Goal: Task Accomplishment & Management: Manage account settings

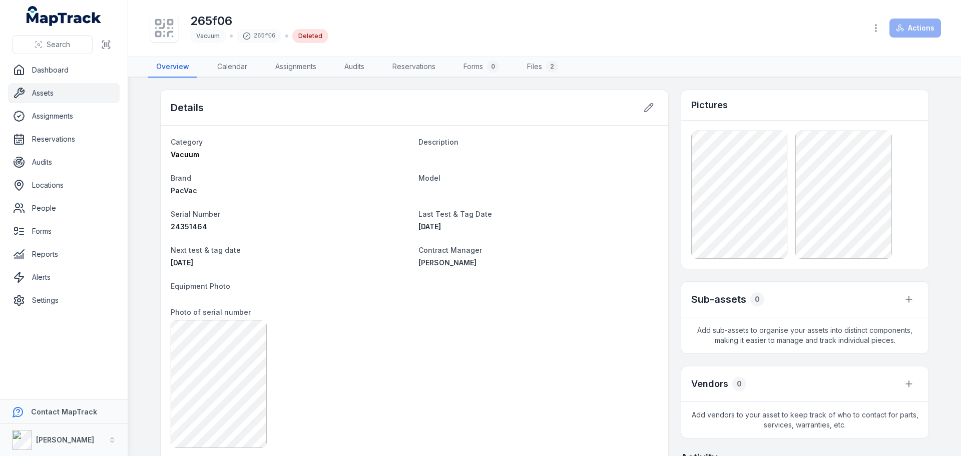
click at [43, 94] on link "Assets" at bounding box center [64, 93] width 112 height 20
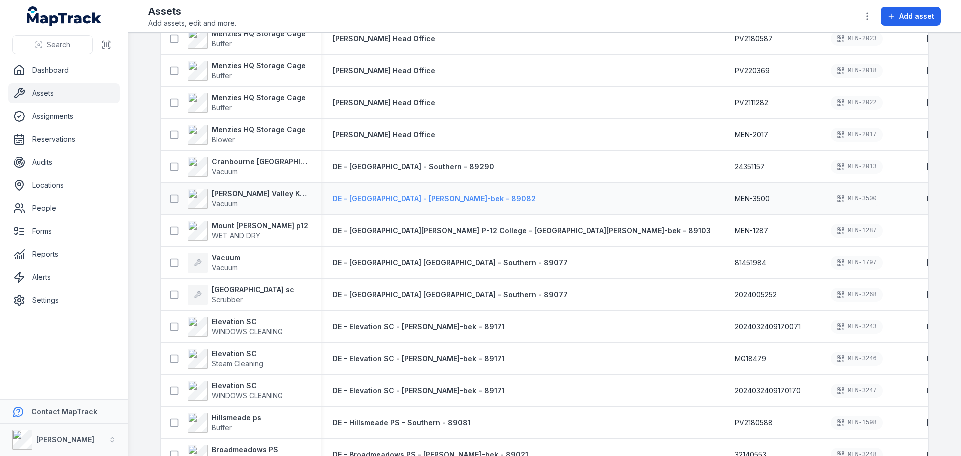
scroll to position [400, 0]
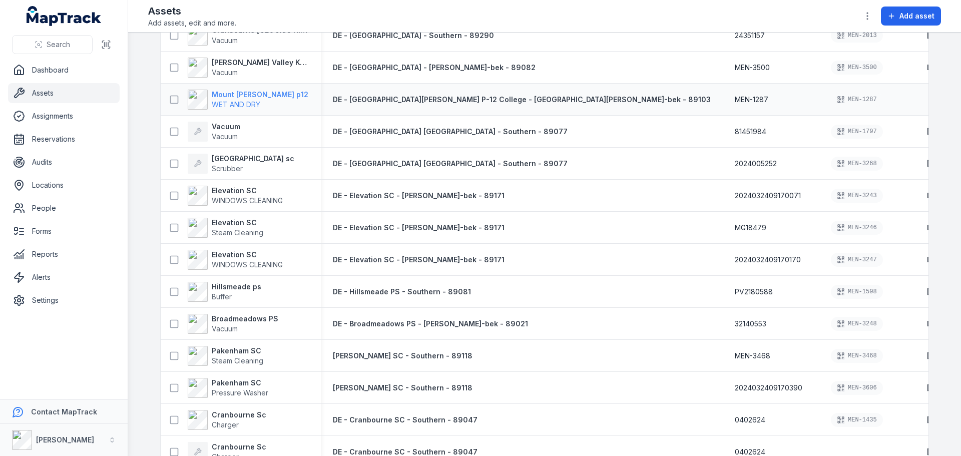
click at [244, 103] on span "WET AND DRY" at bounding box center [236, 104] width 49 height 9
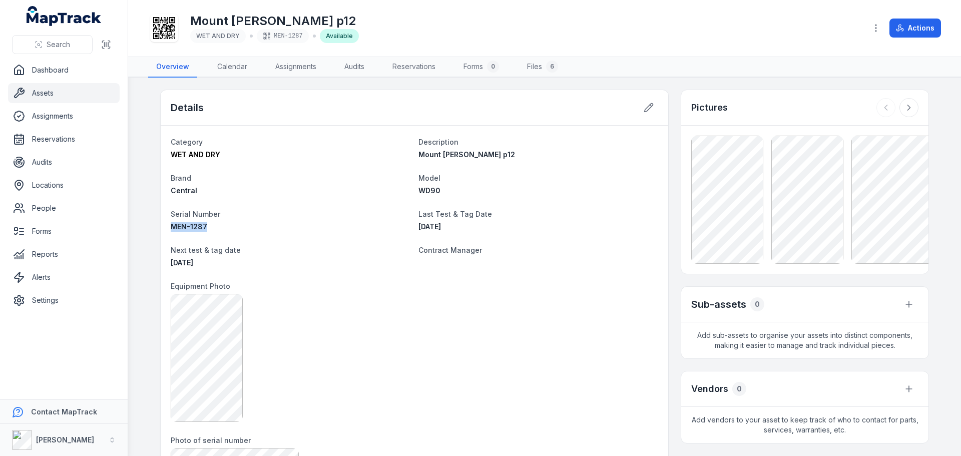
drag, startPoint x: 204, startPoint y: 229, endPoint x: 160, endPoint y: 226, distance: 44.1
click at [647, 114] on button at bounding box center [648, 107] width 19 height 19
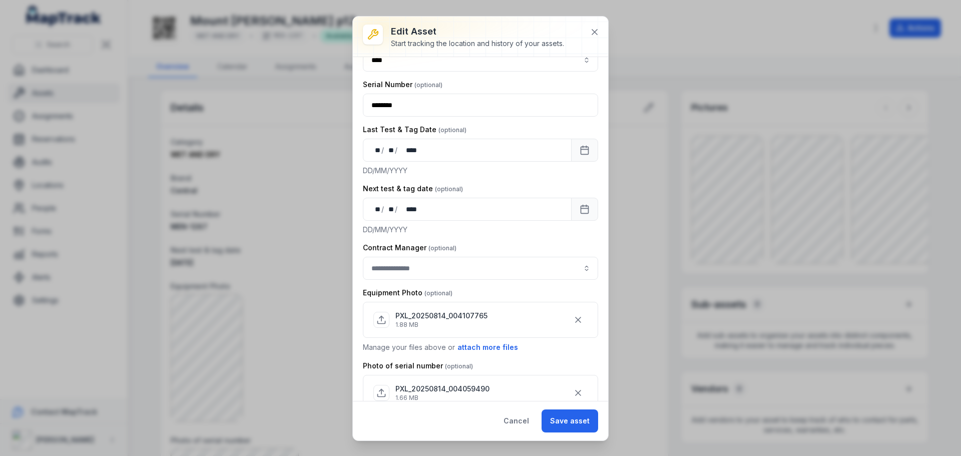
scroll to position [200, 0]
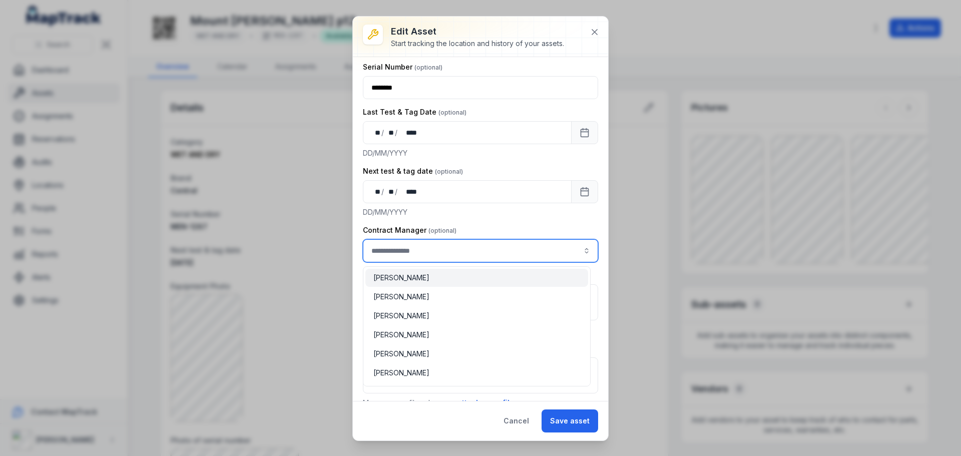
click at [482, 247] on input "asset-edit:cf[3efdffd9-f055-49d9-9a65-0e9f08d77abc]-label" at bounding box center [480, 250] width 235 height 23
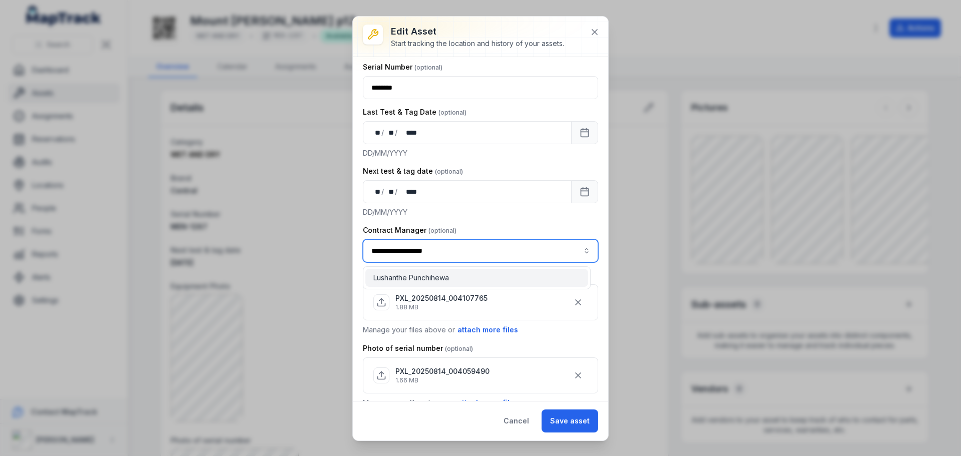
click at [561, 270] on div "Lushanthe Punchihewa" at bounding box center [476, 278] width 223 height 18
type input "**********"
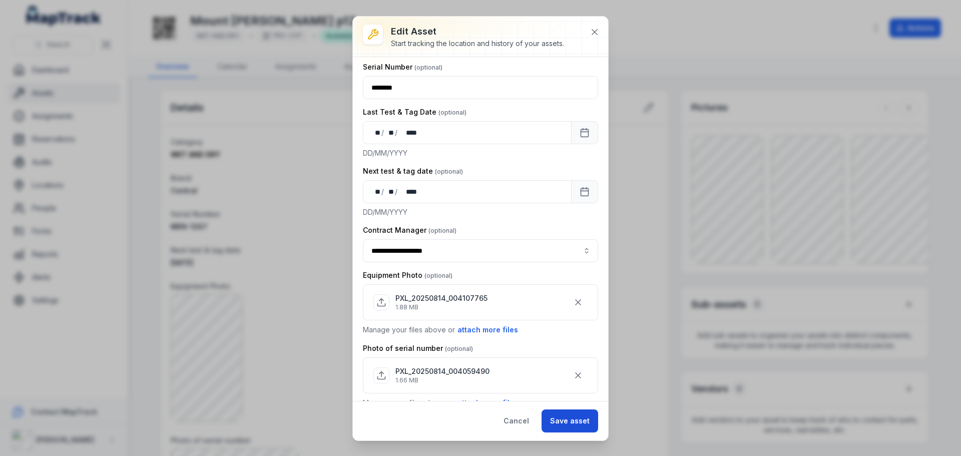
click at [567, 416] on button "Save asset" at bounding box center [569, 420] width 57 height 23
